Goal: Transaction & Acquisition: Subscribe to service/newsletter

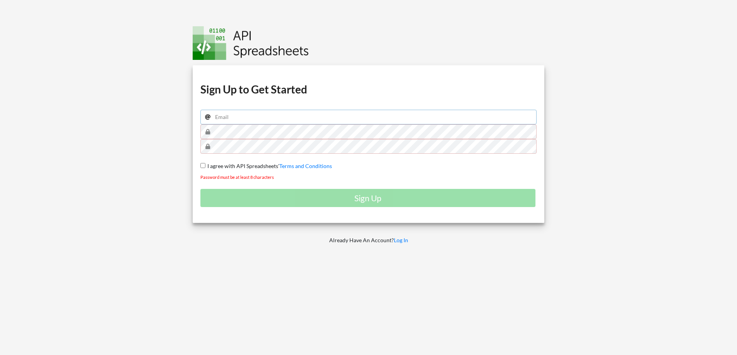
click at [267, 116] on input "email" at bounding box center [368, 117] width 336 height 15
click at [316, 118] on input "Ade.Adesanya@odessyconsultancy.co.uk" at bounding box center [368, 117] width 336 height 15
drag, startPoint x: 319, startPoint y: 116, endPoint x: 168, endPoint y: 114, distance: 150.8
click at [168, 114] on div "Download hidden Download hidden Download hidden Download hidden Sign Up to Get …" at bounding box center [368, 177] width 748 height 355
type input "[EMAIL_ADDRESS][DOMAIN_NAME]"
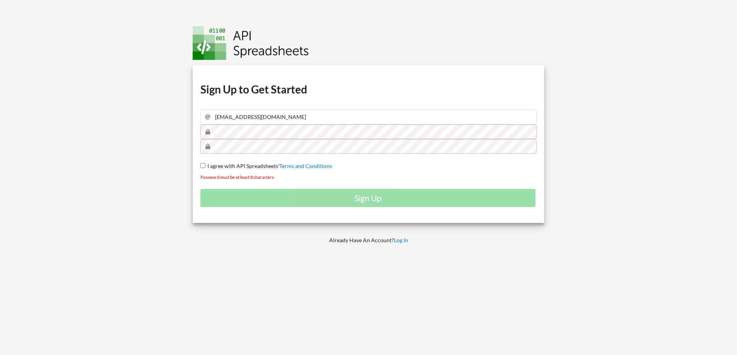
click at [201, 167] on input "I agree with API Spreadsheets' Terms and Conditions" at bounding box center [202, 165] width 5 height 5
checkbox input "true"
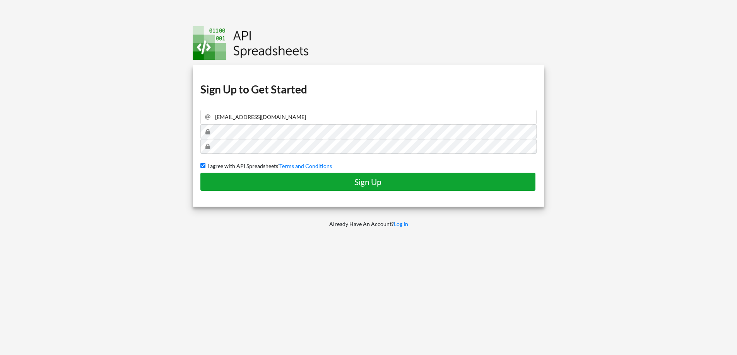
click at [403, 184] on h4 "Sign Up" at bounding box center [367, 182] width 319 height 10
checkbox input "false"
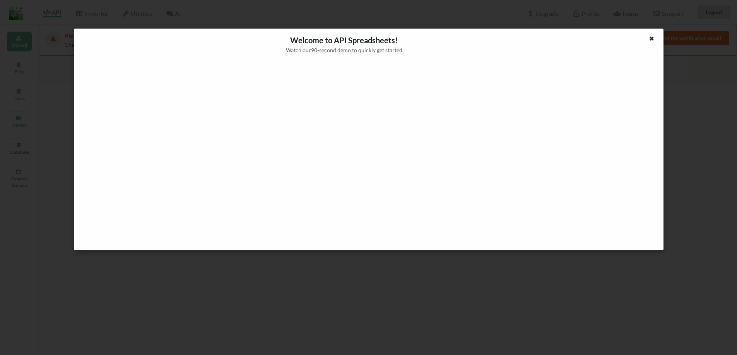
click at [649, 39] on icon at bounding box center [651, 37] width 7 height 5
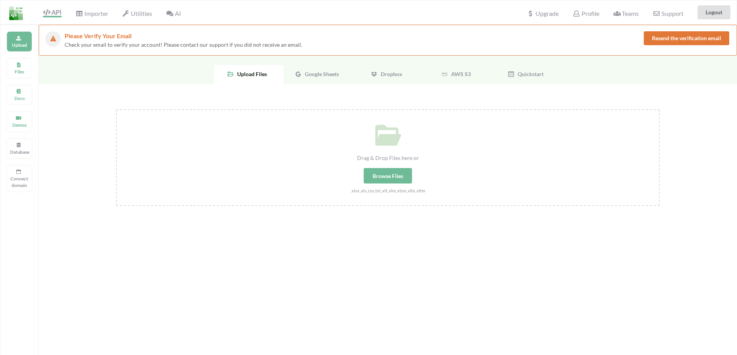
click at [318, 73] on span "Google Sheets" at bounding box center [320, 74] width 37 height 7
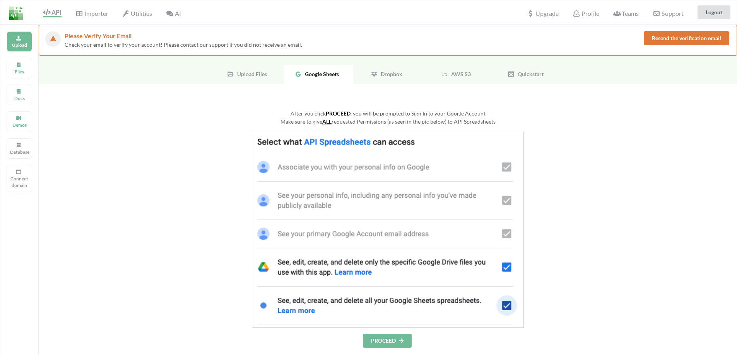
click at [393, 338] on button "PROCEED" at bounding box center [387, 341] width 49 height 14
click at [391, 340] on button "PROCEED" at bounding box center [387, 341] width 49 height 14
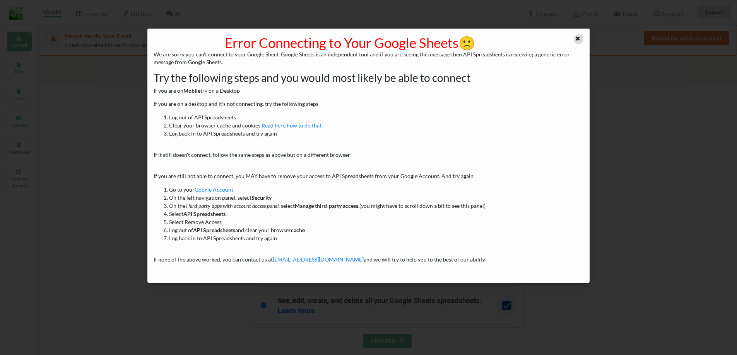
click at [580, 38] on icon at bounding box center [577, 37] width 7 height 5
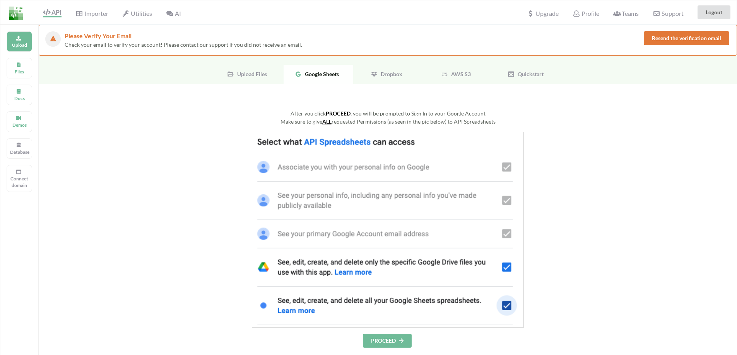
click at [319, 77] on span "Google Sheets" at bounding box center [320, 74] width 37 height 7
click at [259, 75] on span "Upload Files" at bounding box center [250, 74] width 33 height 7
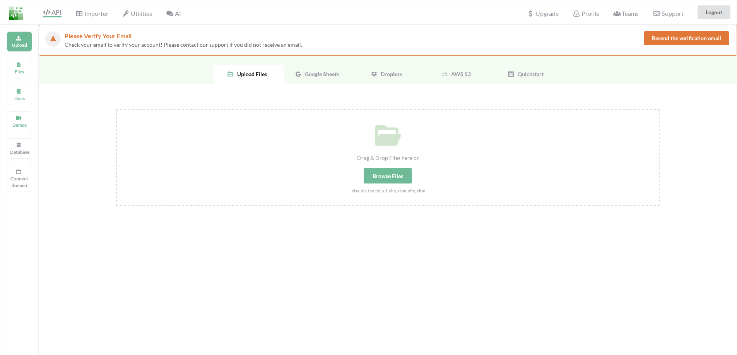
click at [336, 75] on span "Google Sheets" at bounding box center [320, 74] width 37 height 7
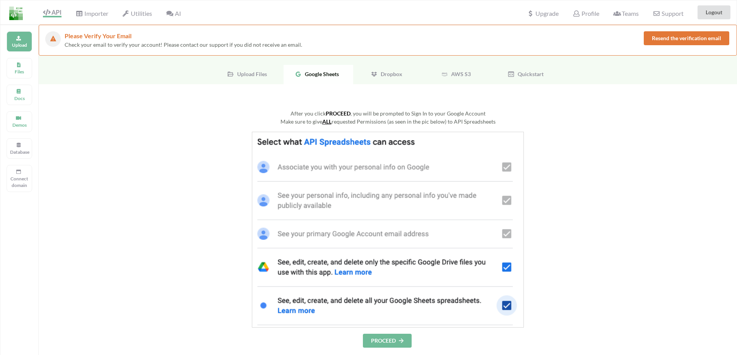
click at [385, 342] on button "PROCEED" at bounding box center [387, 341] width 49 height 14
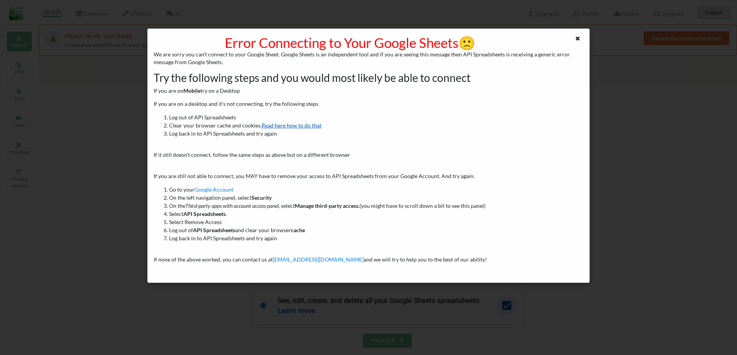
click at [295, 126] on link "Read here how to do that" at bounding box center [291, 125] width 60 height 7
click at [576, 37] on icon at bounding box center [577, 37] width 7 height 5
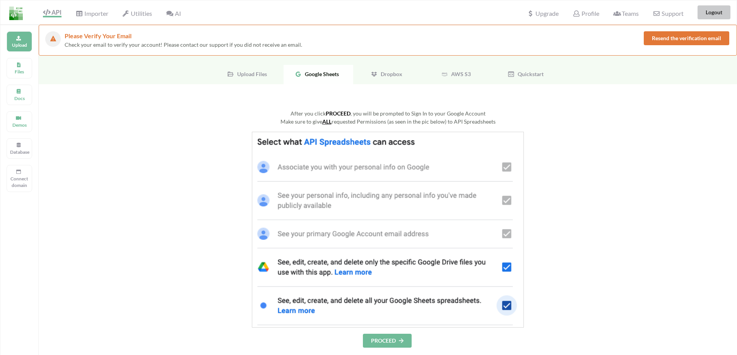
click at [722, 12] on button "Logout" at bounding box center [713, 12] width 33 height 14
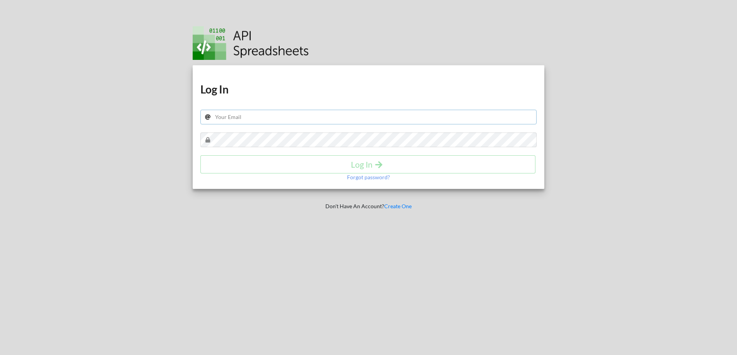
click at [283, 119] on input "text" at bounding box center [368, 117] width 336 height 15
type input "[EMAIL_ADDRESS][DOMAIN_NAME]"
click at [366, 164] on h4 "Log In" at bounding box center [367, 165] width 319 height 10
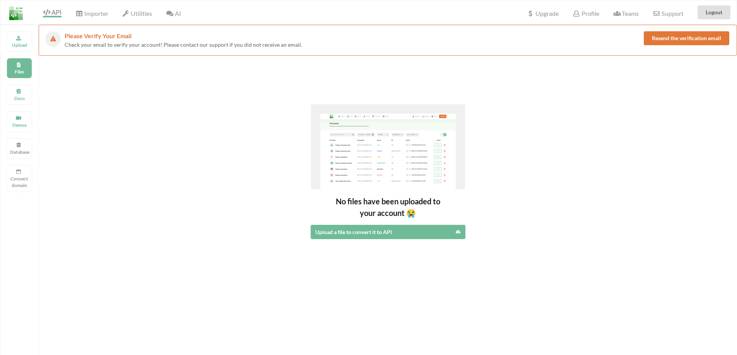
click at [667, 37] on button "Resend the verification email" at bounding box center [685, 38] width 85 height 14
click at [52, 12] on span "API" at bounding box center [52, 13] width 19 height 9
click at [15, 13] on img at bounding box center [16, 14] width 14 height 14
